Goal: Find specific page/section: Find specific page/section

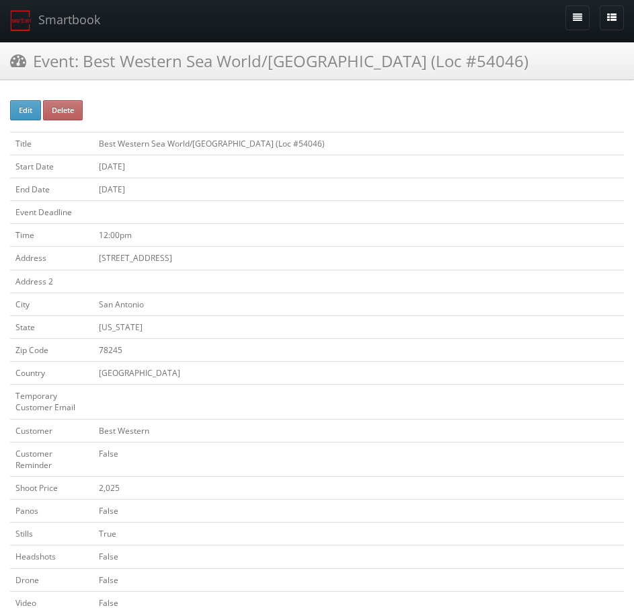
click at [67, 69] on h3 "Event: Best Western Sea World/[GEOGRAPHIC_DATA] (Loc #54046)" at bounding box center [269, 61] width 518 height 24
click at [40, 54] on h3 "Event: Best Western Sea World/[GEOGRAPHIC_DATA] (Loc #54046)" at bounding box center [269, 61] width 518 height 24
click at [45, 34] on link "Smartbook" at bounding box center [55, 21] width 110 height 42
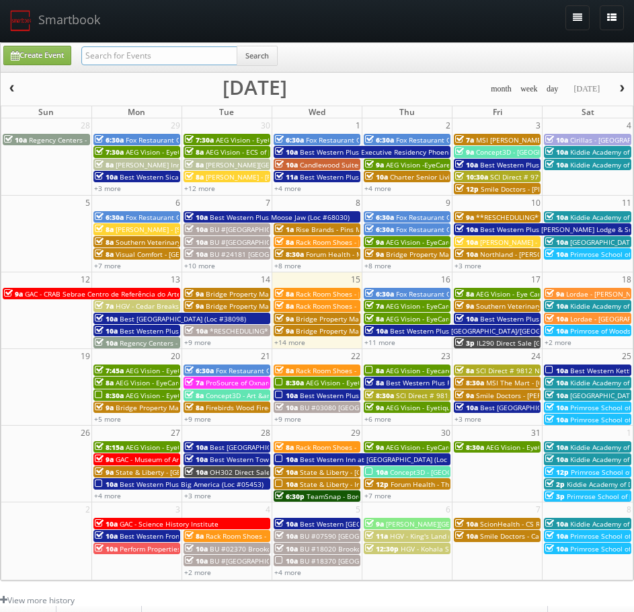
click at [139, 52] on input "text" at bounding box center [159, 55] width 156 height 19
paste input "FL907"
type input "FL907"
click at [258, 49] on button "Search" at bounding box center [257, 56] width 41 height 20
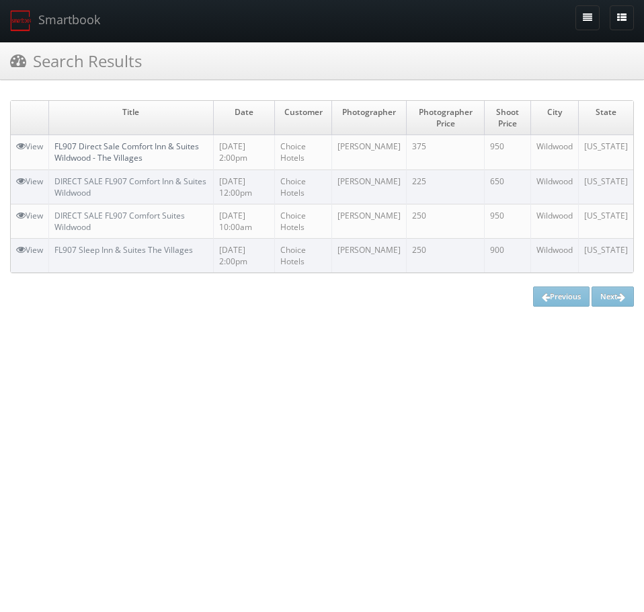
click at [94, 161] on link "FL907 Direct Sale Comfort Inn & Suites Wildwood - The Villages" at bounding box center [126, 152] width 145 height 23
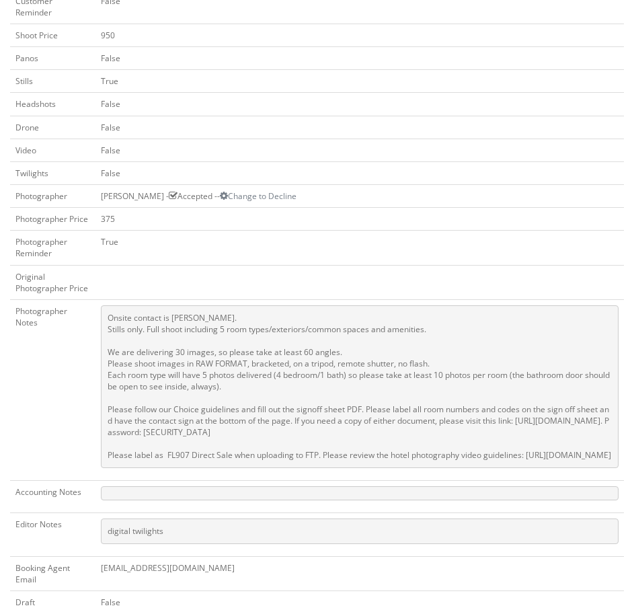
scroll to position [471, 0]
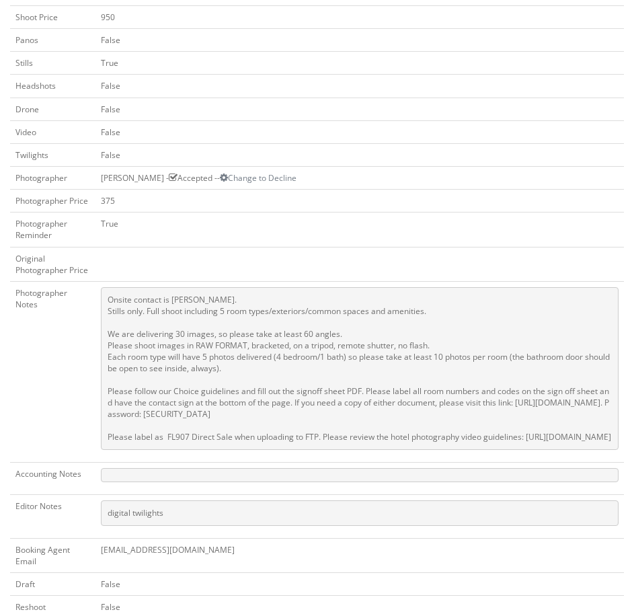
click at [236, 377] on pre "Onsite contact is Craig Musil. Stills only. Full shoot including 5 room types/e…" at bounding box center [360, 368] width 518 height 163
drag, startPoint x: 171, startPoint y: 356, endPoint x: 211, endPoint y: 357, distance: 39.7
click at [211, 357] on pre "Onsite contact is Craig Musil. Stills only. Full shoot including 5 room types/e…" at bounding box center [360, 368] width 518 height 163
